Goal: Task Accomplishment & Management: Complete application form

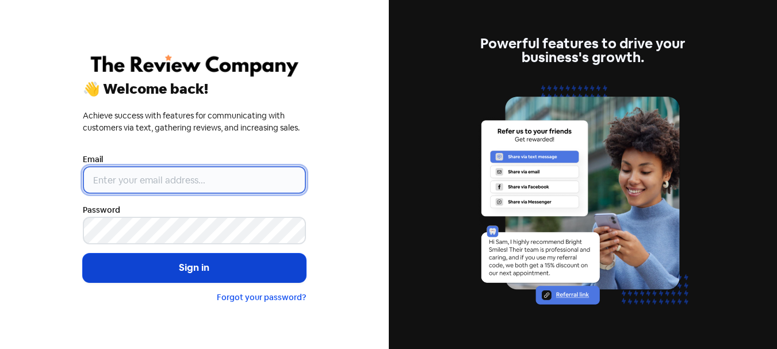
type input "[PERSON_NAME][EMAIL_ADDRESS][DOMAIN_NAME]"
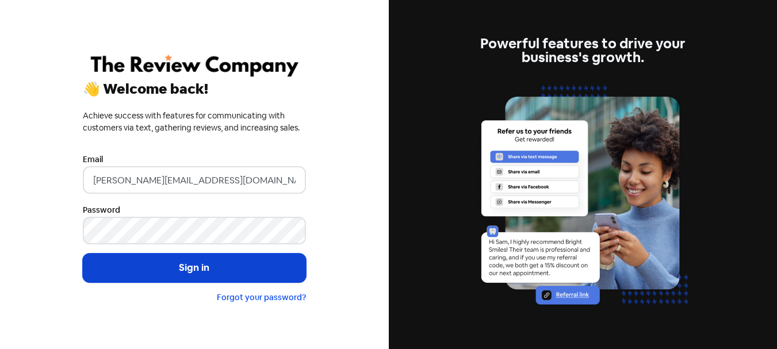
click at [174, 255] on button "Sign in" at bounding box center [194, 267] width 223 height 29
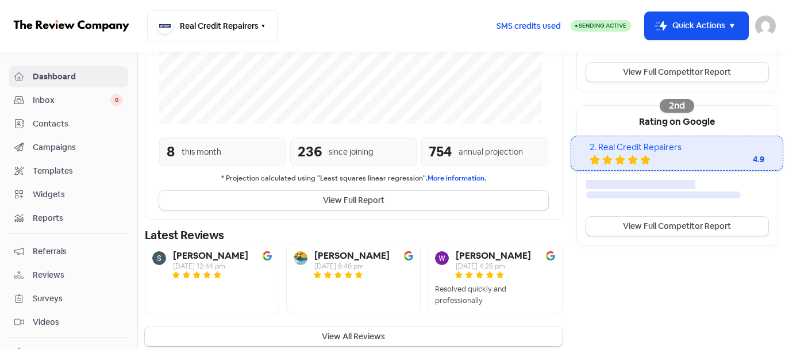
scroll to position [330, 0]
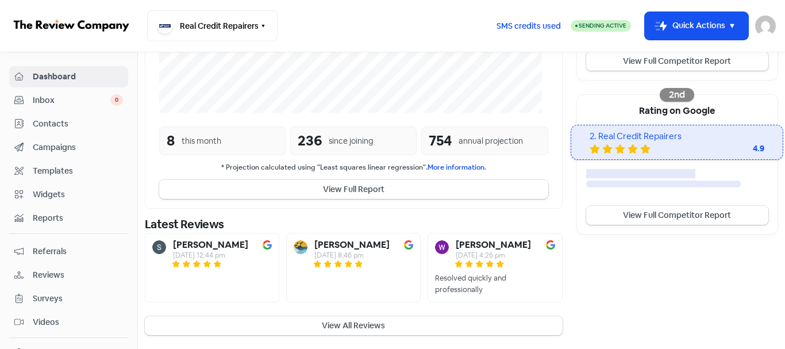
click at [76, 118] on span "Contacts" at bounding box center [78, 124] width 90 height 12
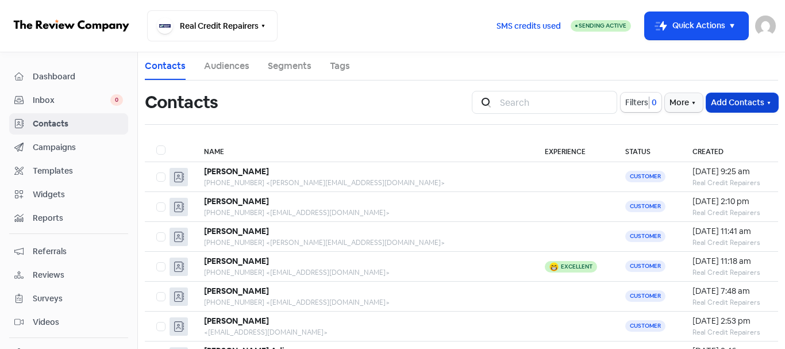
click at [727, 106] on button "Add Contacts" at bounding box center [742, 102] width 72 height 19
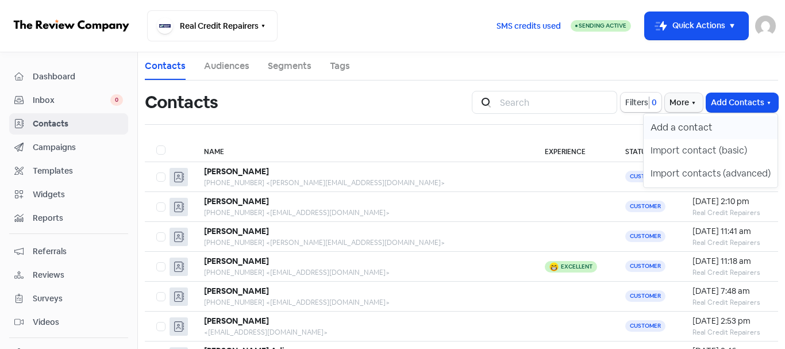
click at [710, 131] on button "Add a contact" at bounding box center [711, 127] width 134 height 23
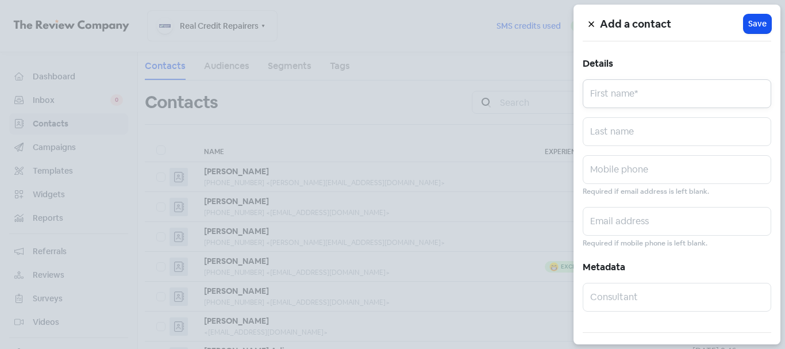
click at [625, 95] on input "text" at bounding box center [677, 93] width 189 height 29
paste input "[PERSON_NAME] [PERSON_NAME]"
click at [641, 101] on input "[PERSON_NAME] [PERSON_NAME]" at bounding box center [677, 93] width 189 height 29
type input "SASHKO"
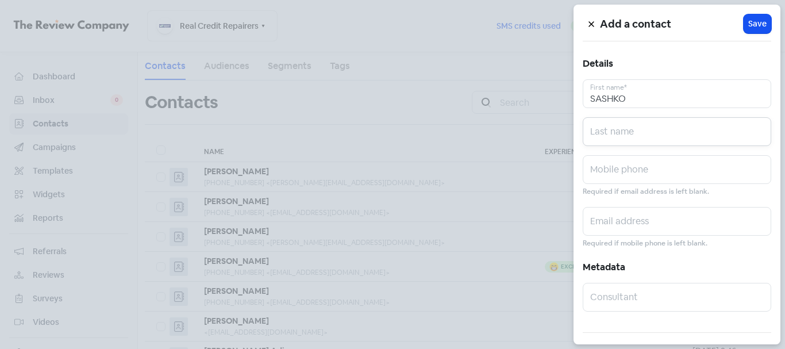
paste input "[PERSON_NAME]"
type input "[PERSON_NAME]"
click at [654, 179] on input "text" at bounding box center [677, 169] width 189 height 29
paste input "0421705212"
type input "0421705212"
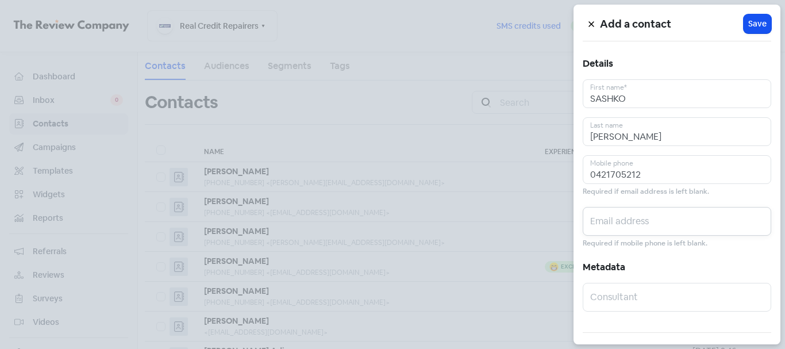
click at [694, 218] on input "text" at bounding box center [677, 221] width 189 height 29
paste input "[EMAIL_ADDRESS][DOMAIN_NAME]"
type input "[EMAIL_ADDRESS][DOMAIN_NAME]"
click at [748, 21] on span "Save" at bounding box center [757, 24] width 18 height 12
